Goal: Transaction & Acquisition: Purchase product/service

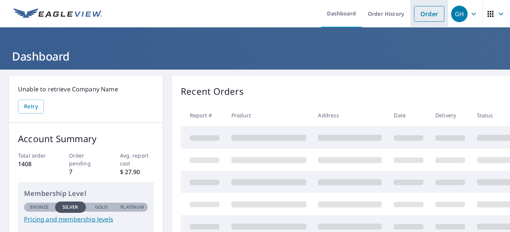
click at [418, 10] on link "Order" at bounding box center [429, 14] width 30 height 16
click at [418, 11] on link "Order" at bounding box center [429, 14] width 30 height 16
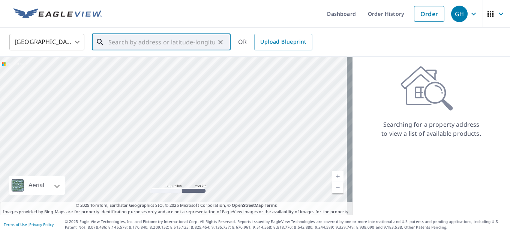
click at [160, 44] on input "text" at bounding box center [161, 42] width 107 height 21
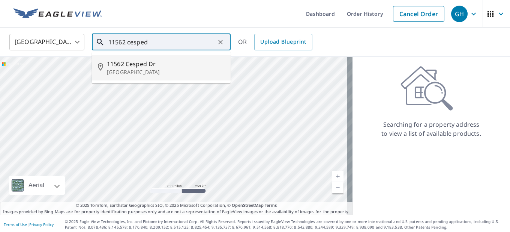
click at [152, 64] on span "11562 Cesped Dr" at bounding box center [166, 63] width 118 height 9
type input "[STREET_ADDRESS]"
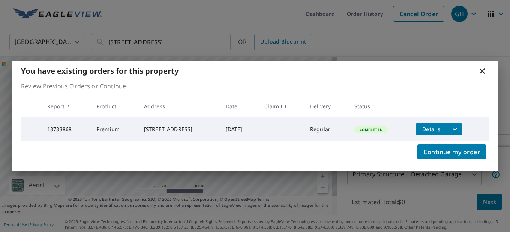
click at [458, 128] on icon "filesDropdownBtn-13733868" at bounding box center [455, 129] width 5 height 3
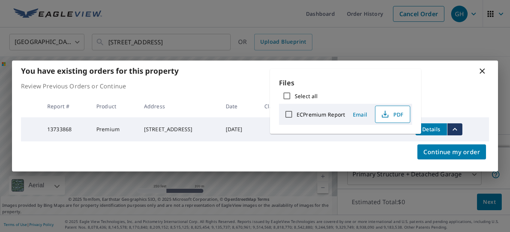
click at [397, 114] on span "PDF" at bounding box center [392, 114] width 24 height 9
click at [482, 68] on icon at bounding box center [482, 70] width 9 height 9
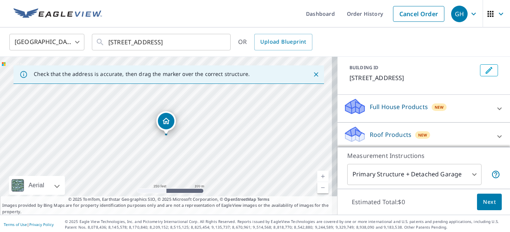
scroll to position [75, 0]
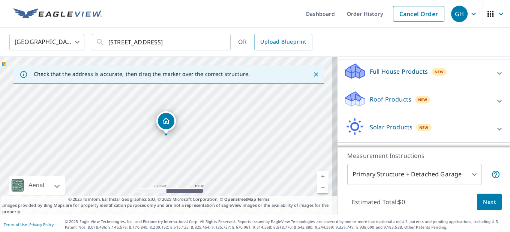
click at [495, 101] on icon at bounding box center [499, 100] width 9 height 9
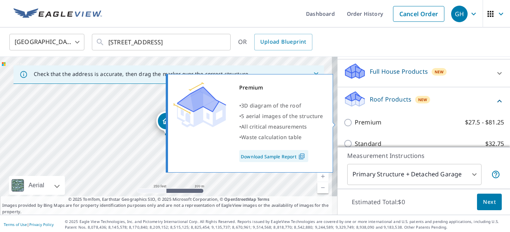
click at [345, 122] on input "Premium $27.5 - $81.25" at bounding box center [349, 122] width 11 height 9
checkbox input "true"
click at [345, 122] on div "Premium $27.5 - $81.25" at bounding box center [424, 121] width 161 height 21
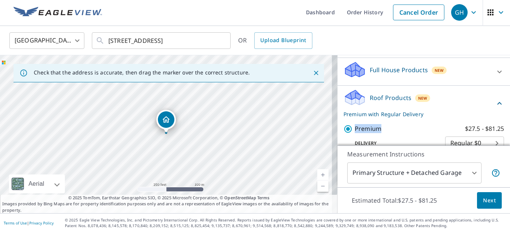
scroll to position [2, 0]
click at [490, 199] on span "Next" at bounding box center [489, 199] width 13 height 9
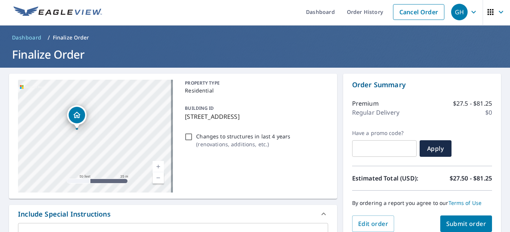
drag, startPoint x: 97, startPoint y: 133, endPoint x: 185, endPoint y: 209, distance: 116.0
drag, startPoint x: 66, startPoint y: 87, endPoint x: 199, endPoint y: 219, distance: 187.4
drag, startPoint x: 86, startPoint y: 119, endPoint x: 205, endPoint y: 239, distance: 168.8
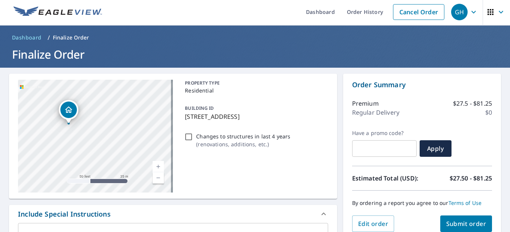
click at [205, 231] on html "GH GH Dashboard Order History Cancel Order GH Dashboard / Finalize Order Finali…" at bounding box center [255, 116] width 510 height 232
click at [459, 224] on span "Submit order" at bounding box center [467, 223] width 40 height 8
checkbox input "true"
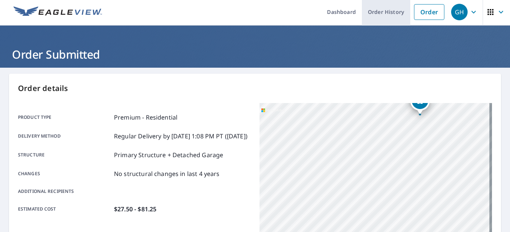
click at [388, 13] on link "Order History" at bounding box center [386, 11] width 48 height 27
